Goal: Task Accomplishment & Management: Use online tool/utility

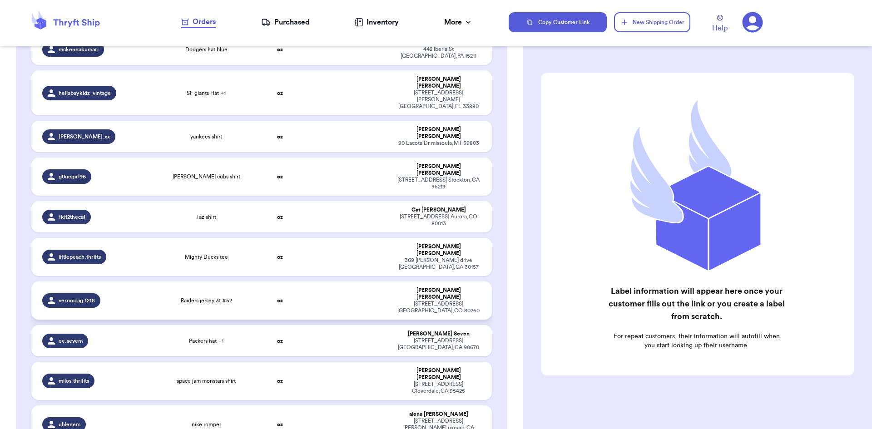
scroll to position [591, 0]
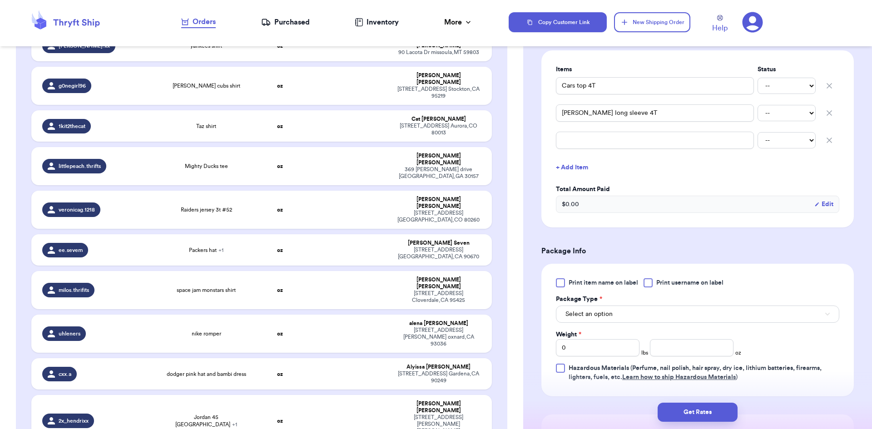
scroll to position [227, 0]
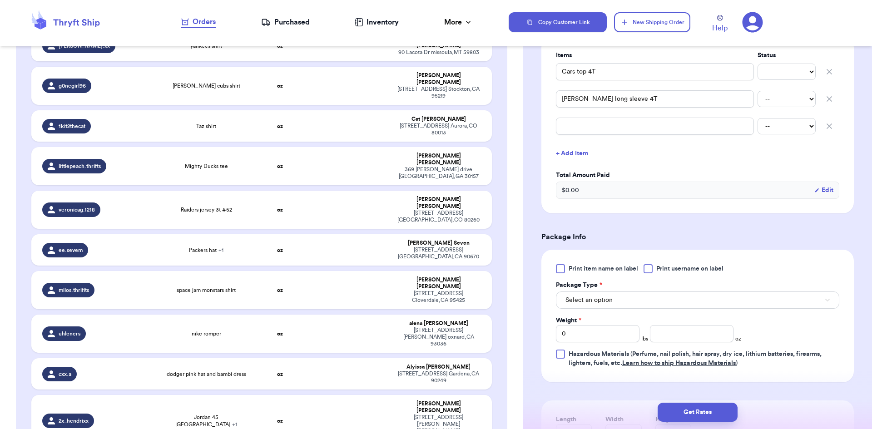
click at [647, 269] on div at bounding box center [648, 268] width 9 height 9
click at [0, 0] on input "Print username on label" at bounding box center [0, 0] width 0 height 0
click at [635, 297] on button "Select an option" at bounding box center [697, 300] width 283 height 17
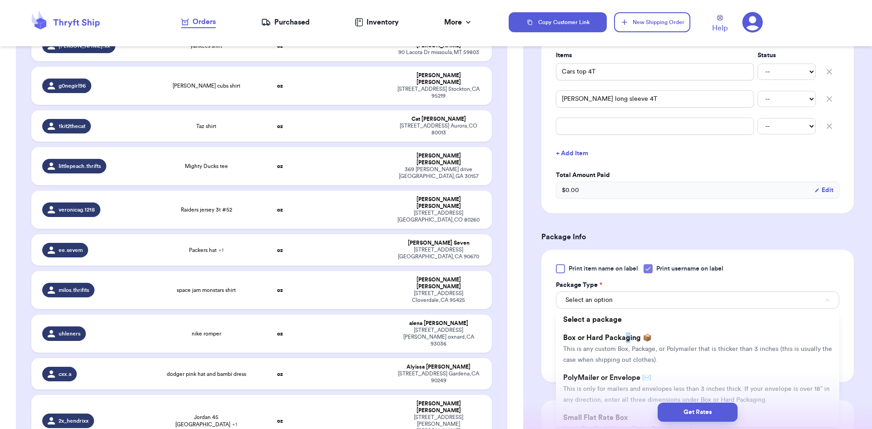
click at [628, 343] on li "Box or Hard Packaging 📦 This is any custom Box, Package, or Polymailer that is …" at bounding box center [697, 349] width 283 height 40
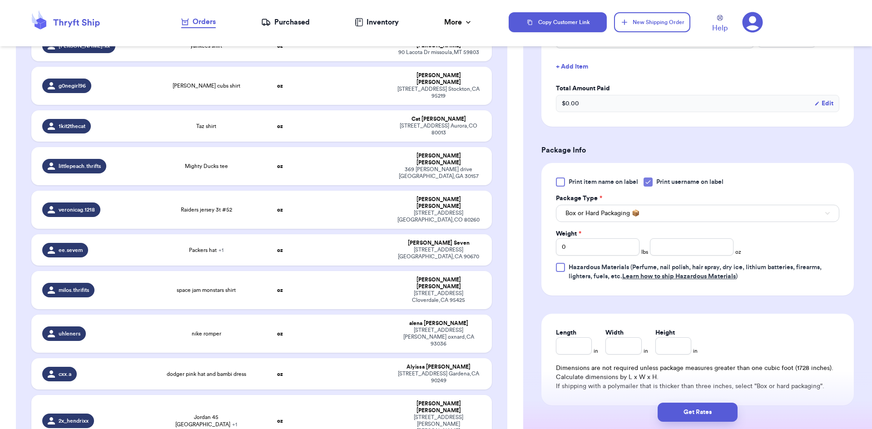
scroll to position [318, 0]
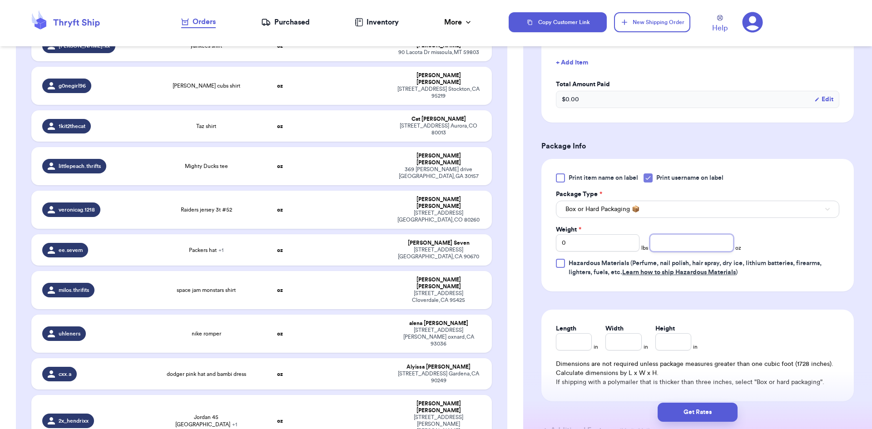
click at [670, 246] on input "number" at bounding box center [692, 242] width 84 height 17
type input "12"
click at [696, 405] on button "Get Rates" at bounding box center [698, 412] width 80 height 19
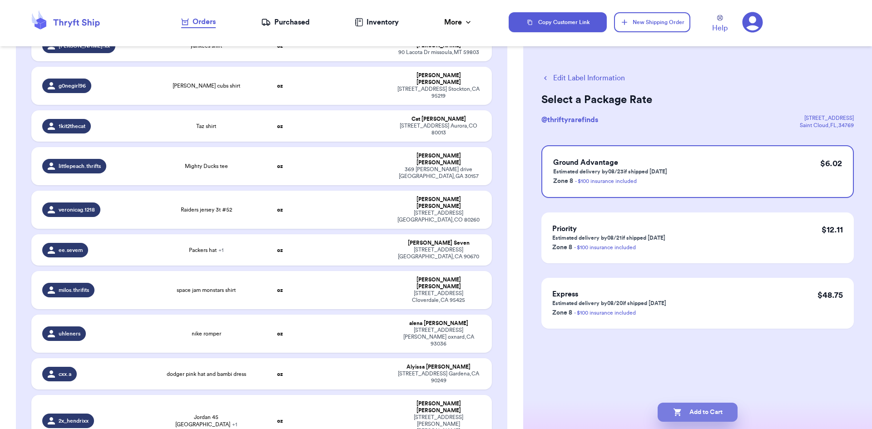
click at [711, 412] on button "Add to Cart" at bounding box center [698, 412] width 80 height 19
checkbox input "true"
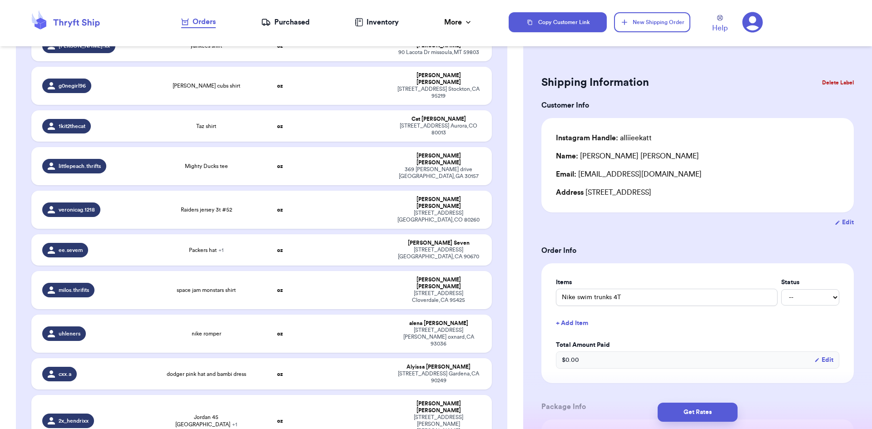
type input "Elmo shirt"
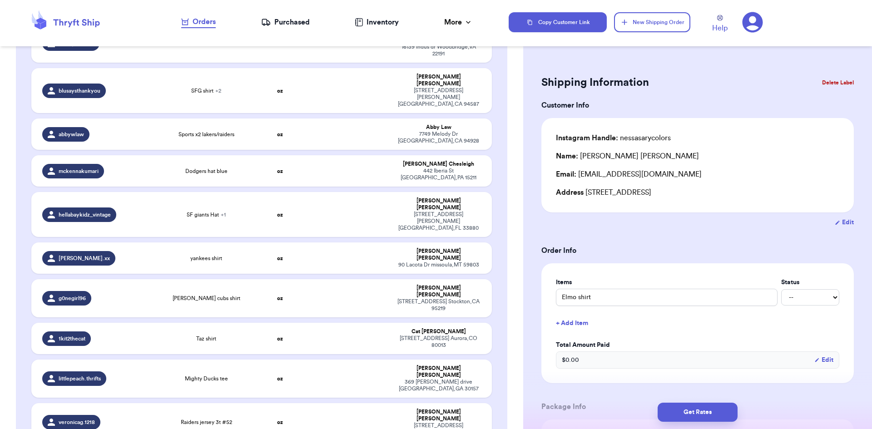
scroll to position [363, 0]
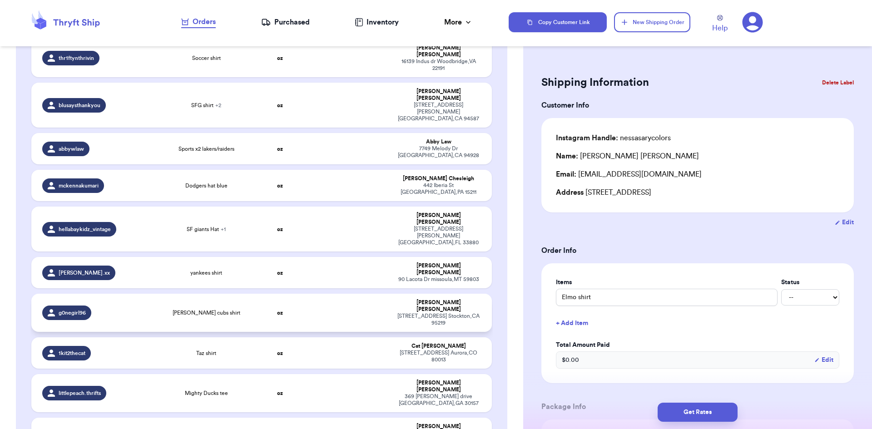
click at [255, 294] on td "oz" at bounding box center [280, 313] width 55 height 38
type input "[PERSON_NAME] cubs shirt"
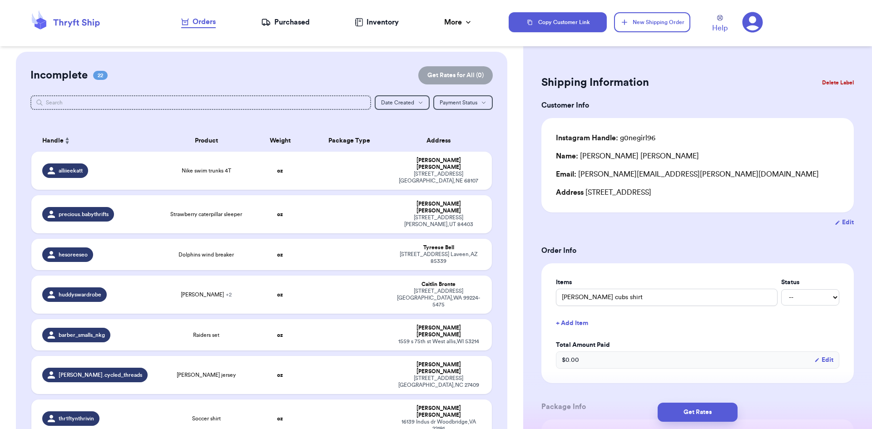
scroll to position [0, 0]
